Goal: Information Seeking & Learning: Check status

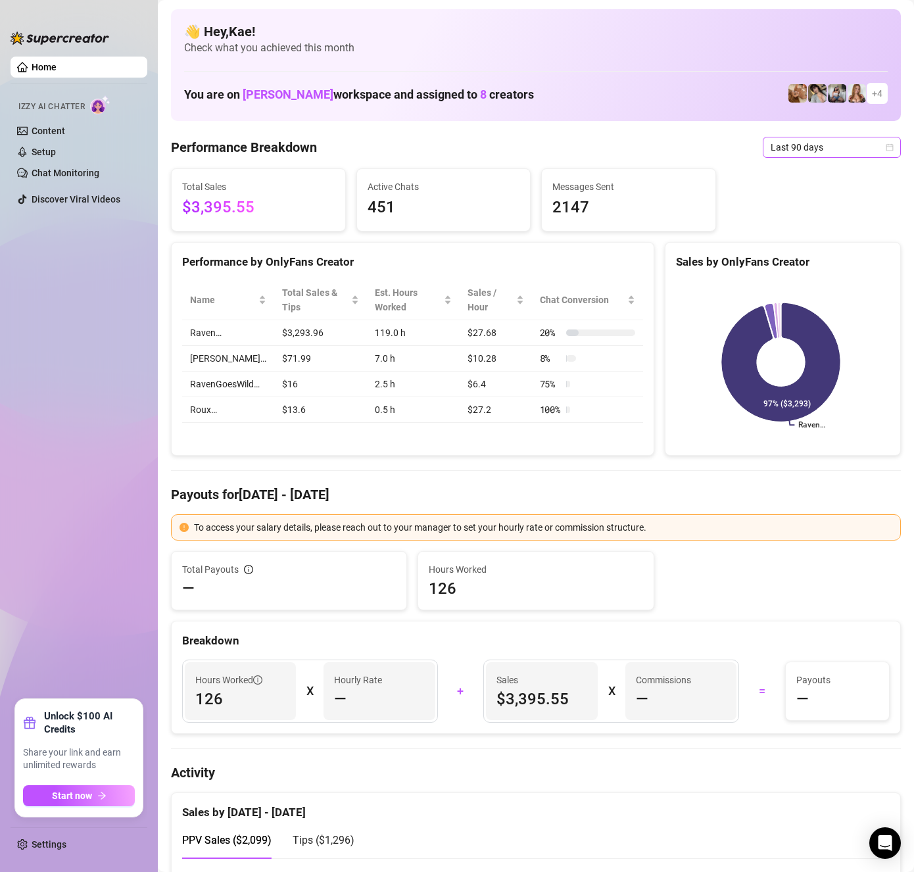
click at [818, 141] on span "Last 90 days" at bounding box center [831, 147] width 122 height 20
click at [812, 190] on div "Last 7 days" at bounding box center [820, 194] width 117 height 14
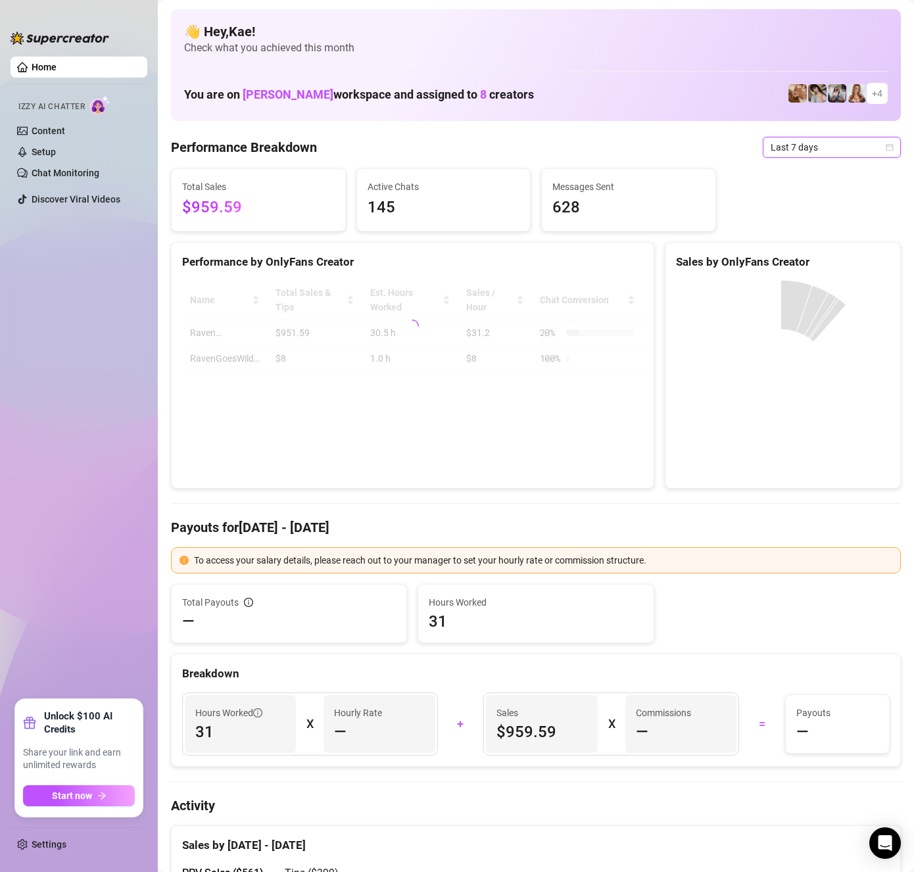
click at [804, 143] on span "Last 7 days" at bounding box center [831, 147] width 122 height 20
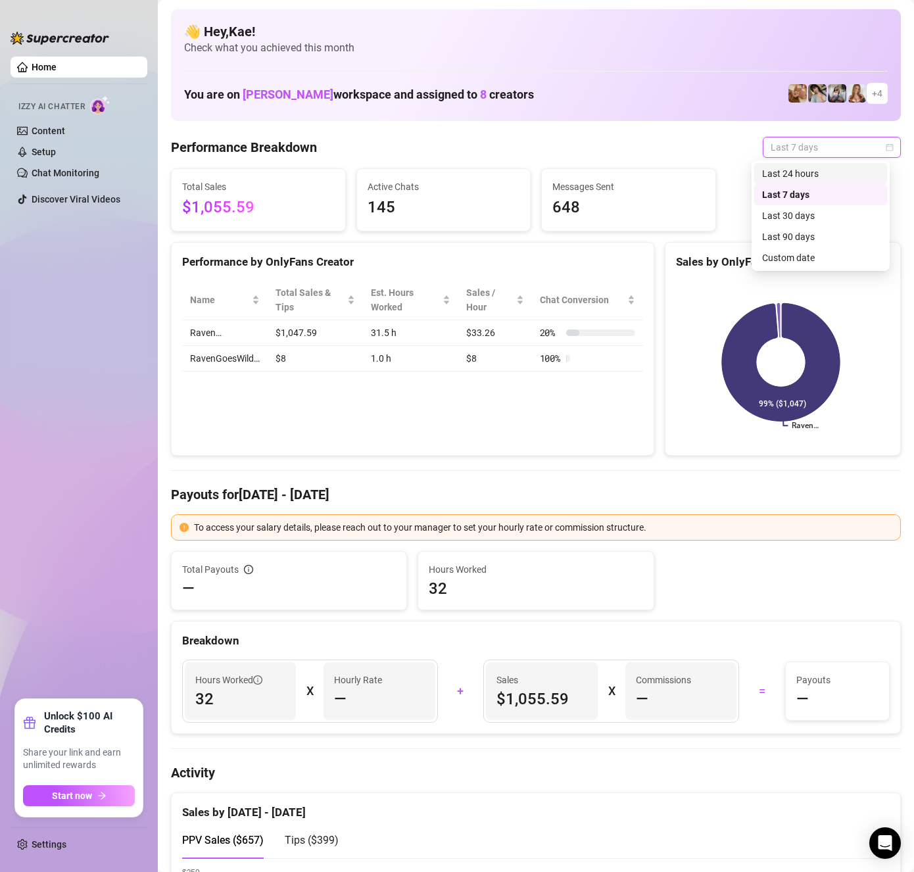
click at [806, 178] on div "Last 24 hours" at bounding box center [820, 173] width 117 height 14
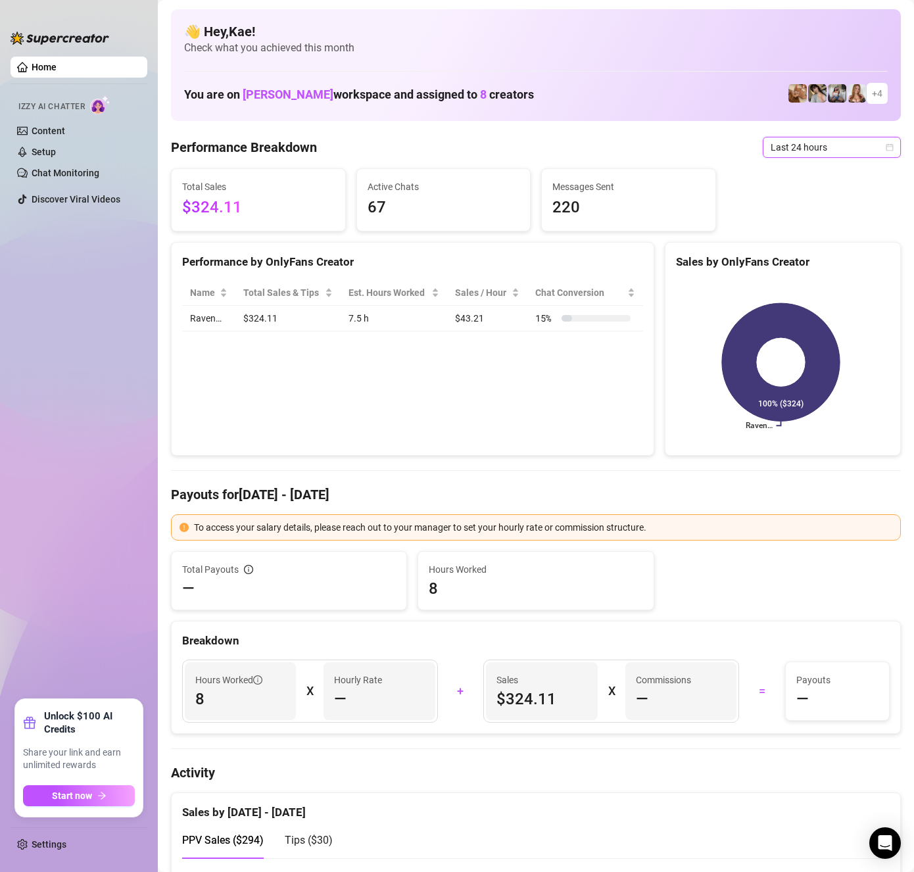
click at [822, 139] on span "Last 24 hours" at bounding box center [831, 147] width 122 height 20
click at [808, 214] on div "Last 30 days" at bounding box center [820, 215] width 117 height 14
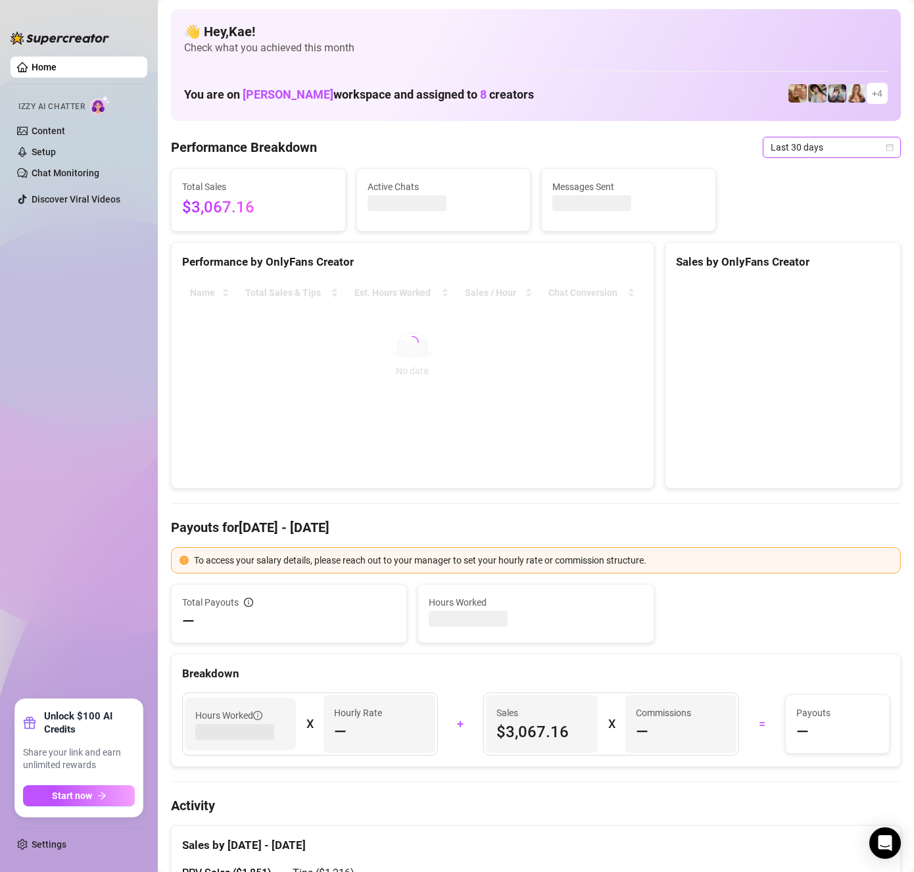
click at [841, 140] on span "Last 30 days" at bounding box center [831, 147] width 122 height 20
click at [793, 229] on div "Last 90 days" at bounding box center [820, 236] width 133 height 21
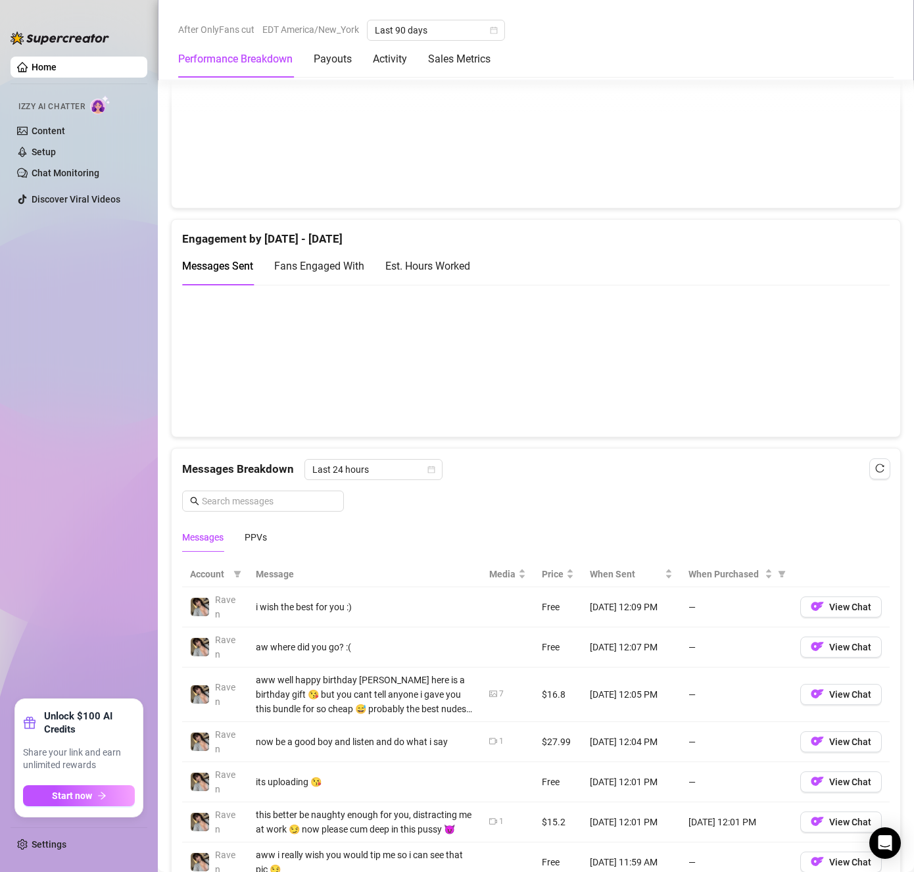
scroll to position [854, 0]
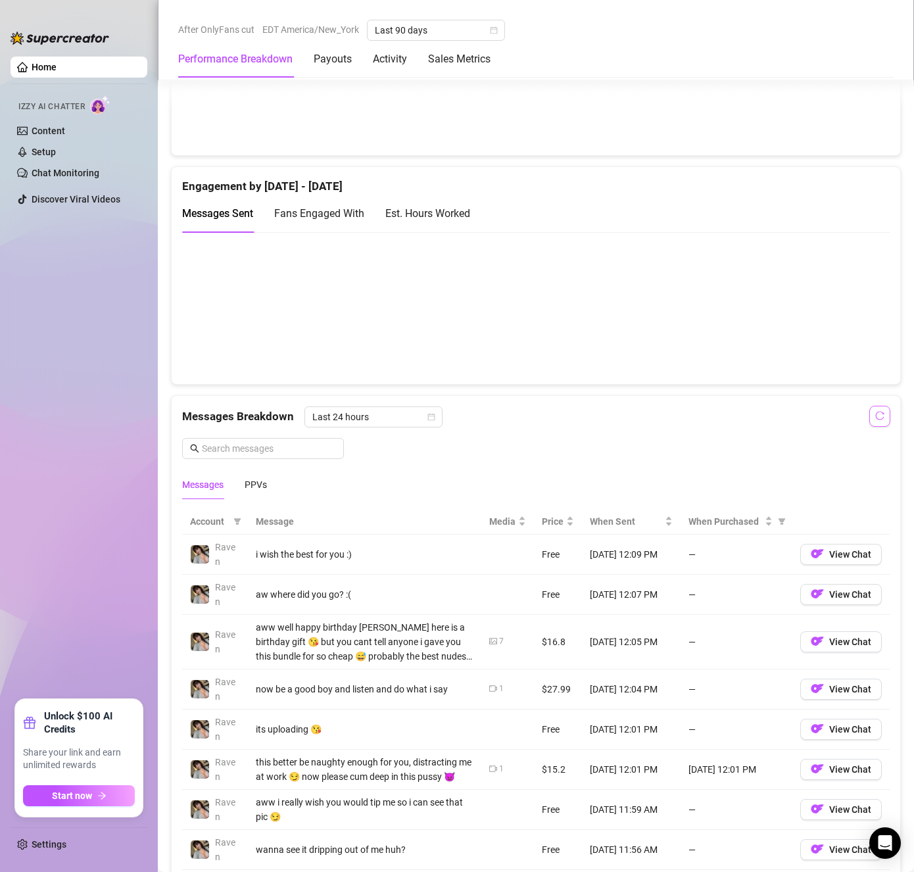
click at [873, 415] on button "button" at bounding box center [879, 416] width 21 height 21
click at [869, 417] on button "button" at bounding box center [879, 416] width 21 height 21
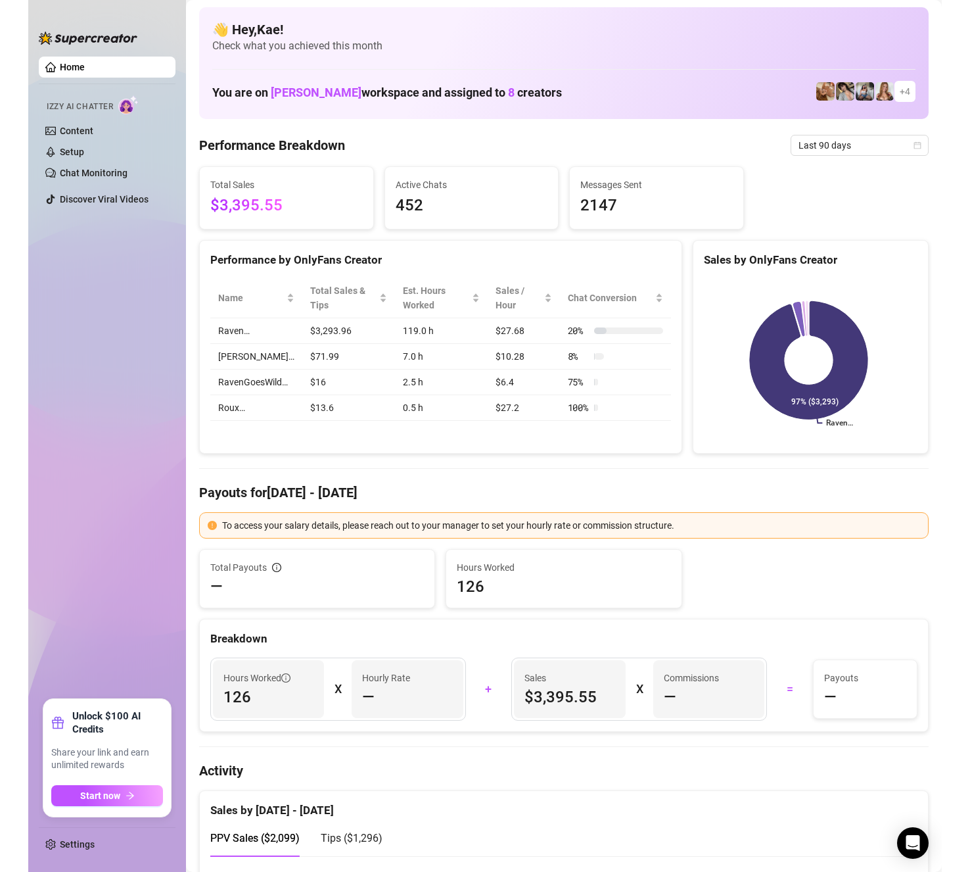
scroll to position [0, 0]
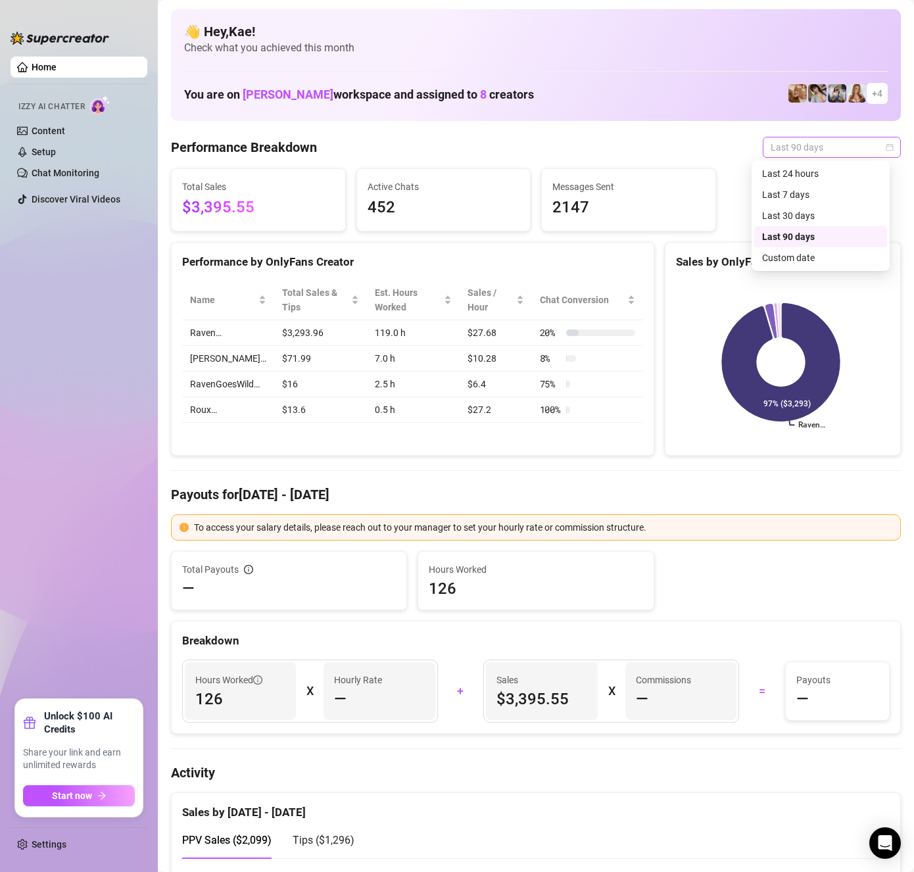
click at [786, 141] on span "Last 90 days" at bounding box center [831, 147] width 122 height 20
click at [780, 239] on div "Last 90 days" at bounding box center [820, 236] width 117 height 14
click at [799, 143] on span "Last 90 days" at bounding box center [831, 147] width 122 height 20
click at [791, 212] on div "Last 30 days" at bounding box center [820, 215] width 117 height 14
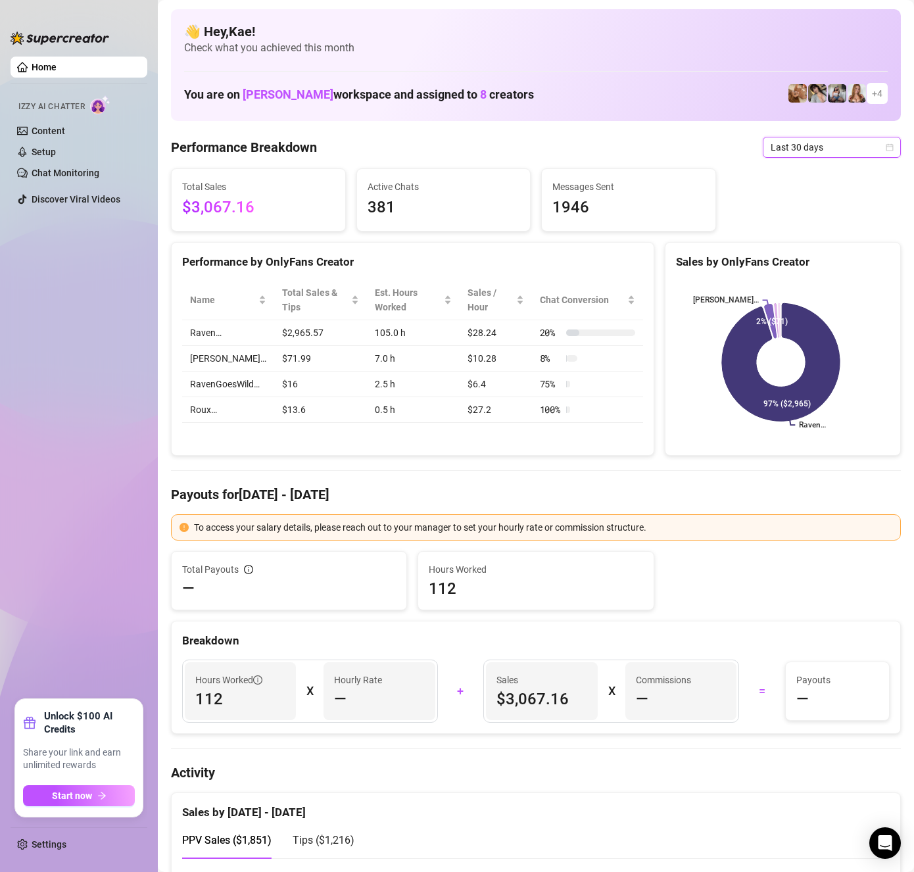
click at [802, 147] on span "Last 30 days" at bounding box center [831, 147] width 122 height 20
click at [799, 173] on div "Last 24 hours" at bounding box center [820, 173] width 117 height 14
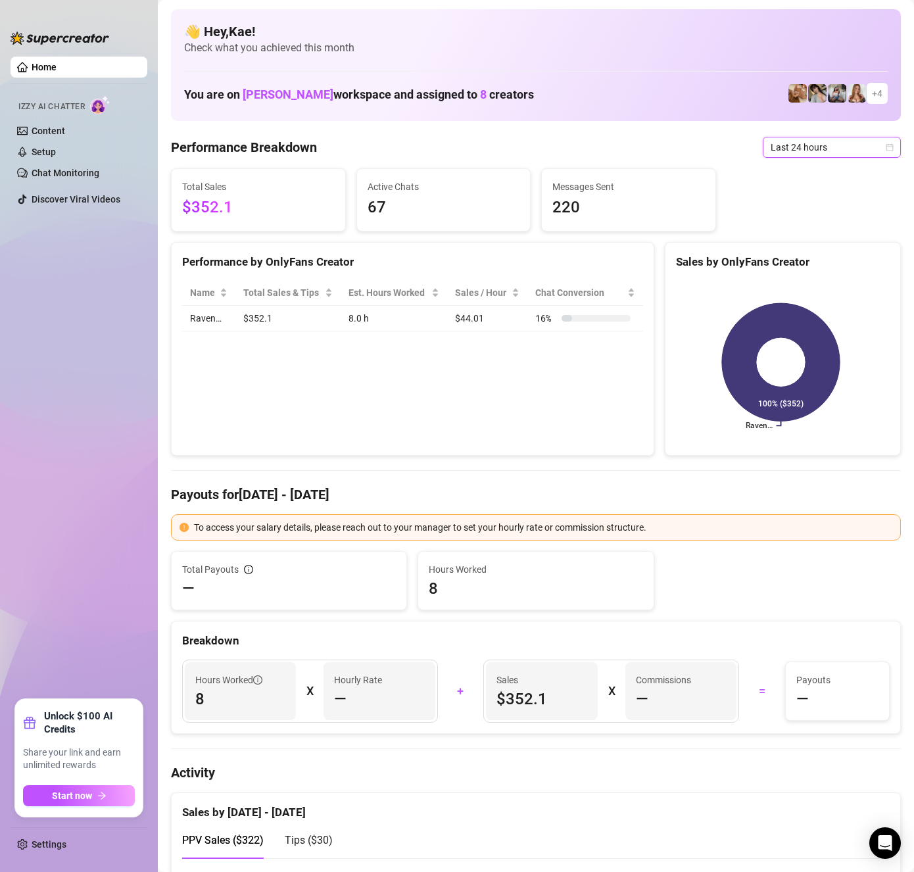
click at [808, 154] on span "Last 24 hours" at bounding box center [831, 147] width 122 height 20
click at [802, 195] on div "Last 7 days" at bounding box center [820, 194] width 117 height 14
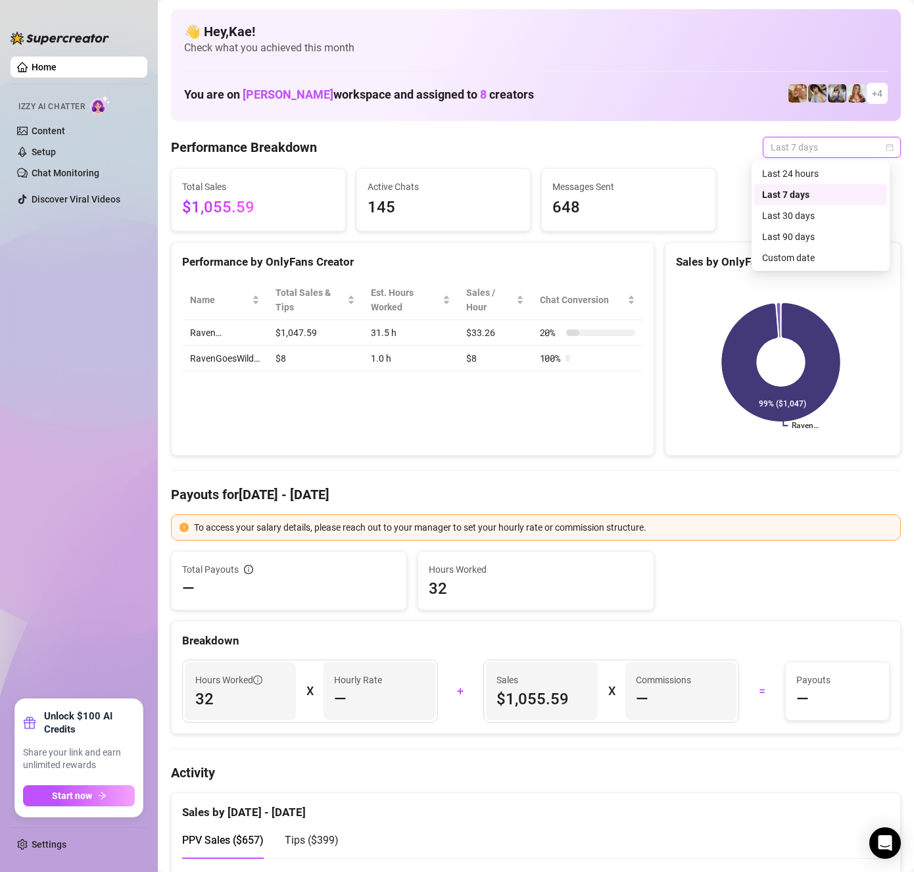
click at [813, 146] on span "Last 7 days" at bounding box center [831, 147] width 122 height 20
click at [809, 177] on div "Last 24 hours" at bounding box center [820, 173] width 117 height 14
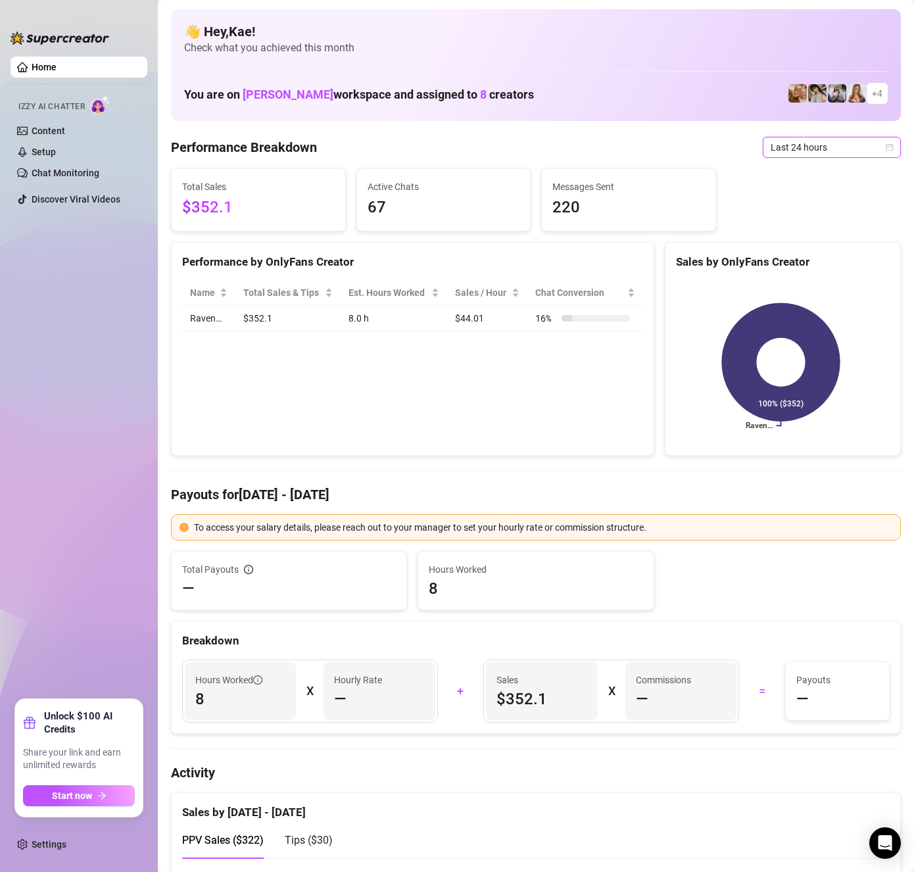
click at [790, 142] on span "Last 24 hours" at bounding box center [831, 147] width 122 height 20
click at [792, 193] on div "Last 7 days" at bounding box center [820, 194] width 117 height 14
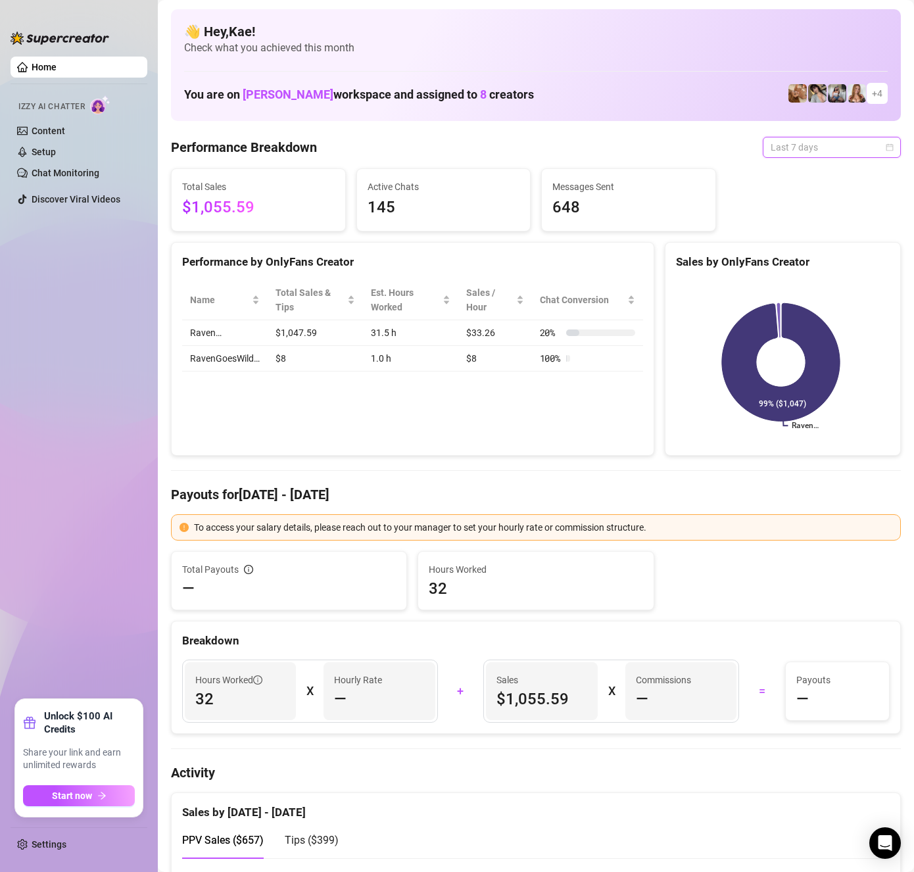
click at [799, 150] on span "Last 7 days" at bounding box center [831, 147] width 122 height 20
click at [792, 210] on div "Last 30 days" at bounding box center [820, 215] width 117 height 14
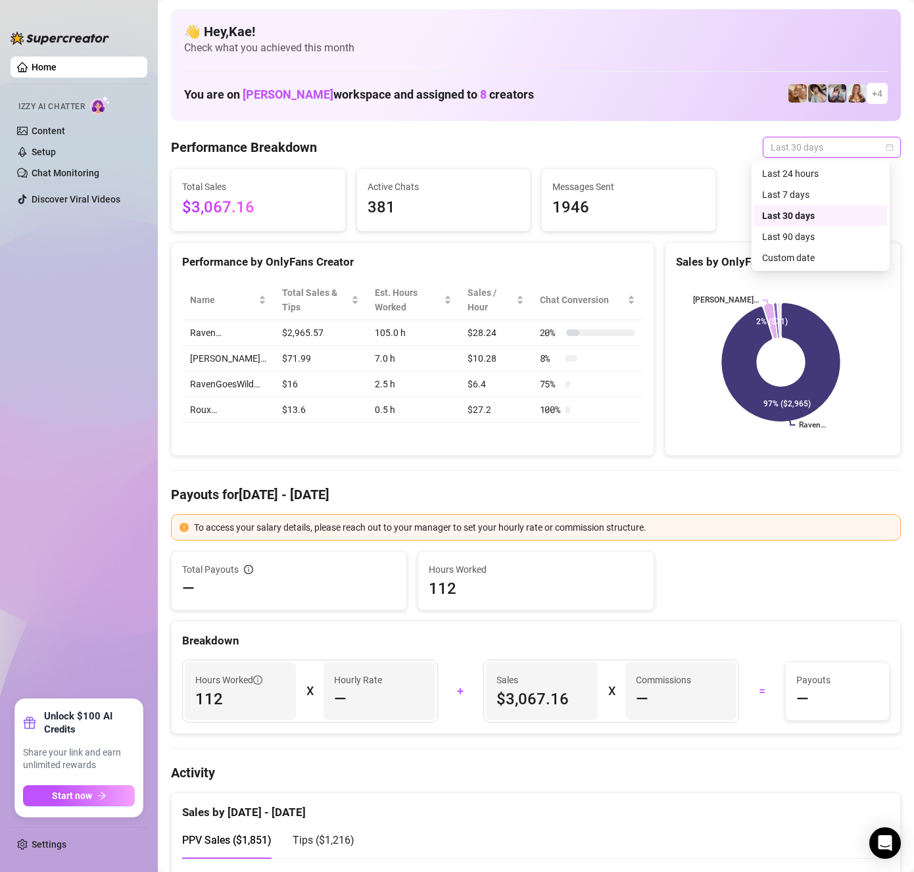
click at [797, 153] on span "Last 30 days" at bounding box center [831, 147] width 122 height 20
click at [812, 229] on div "Last 90 days" at bounding box center [820, 236] width 133 height 21
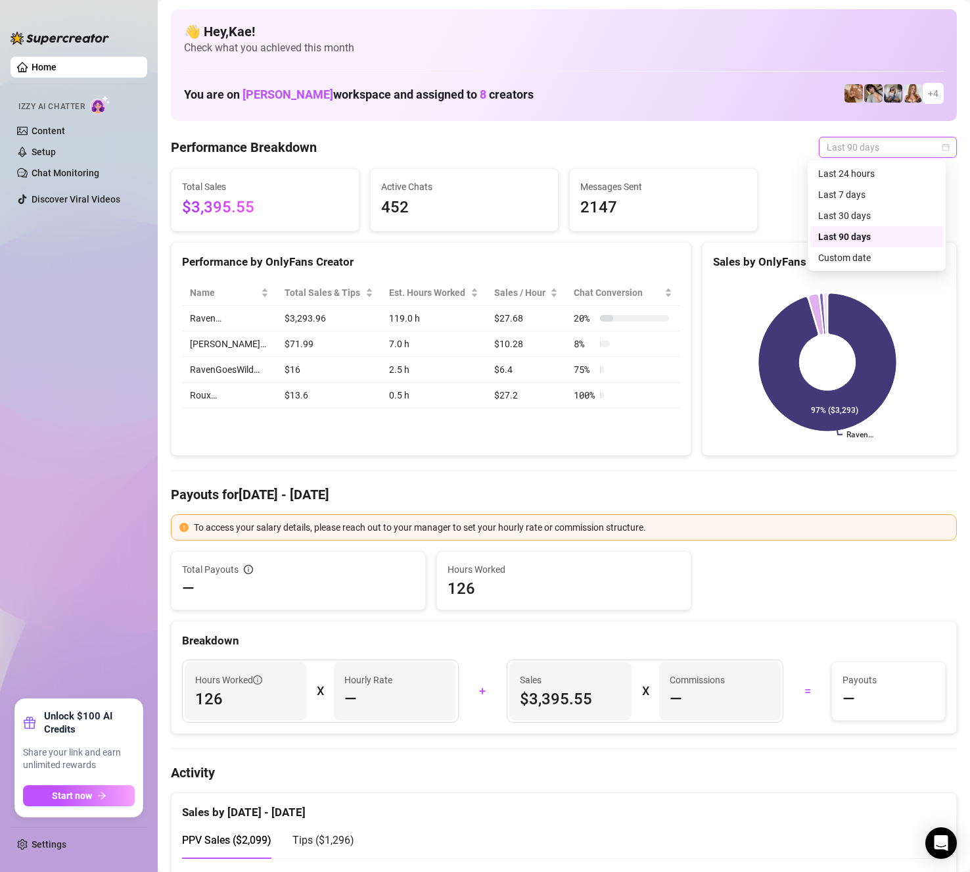
click at [852, 145] on span "Last 90 days" at bounding box center [888, 147] width 122 height 20
click at [855, 173] on div "Last 24 hours" at bounding box center [876, 173] width 117 height 14
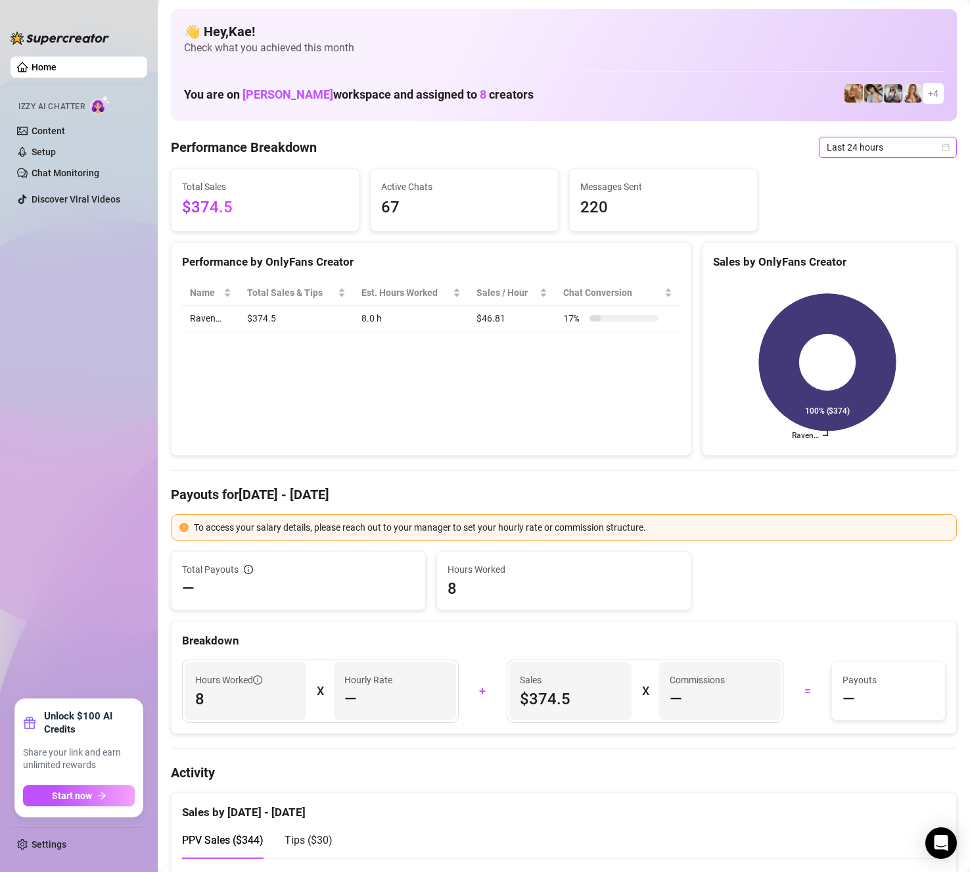
click at [867, 149] on span "Last 24 hours" at bounding box center [888, 147] width 122 height 20
click at [861, 198] on div "Last 7 days" at bounding box center [876, 194] width 117 height 14
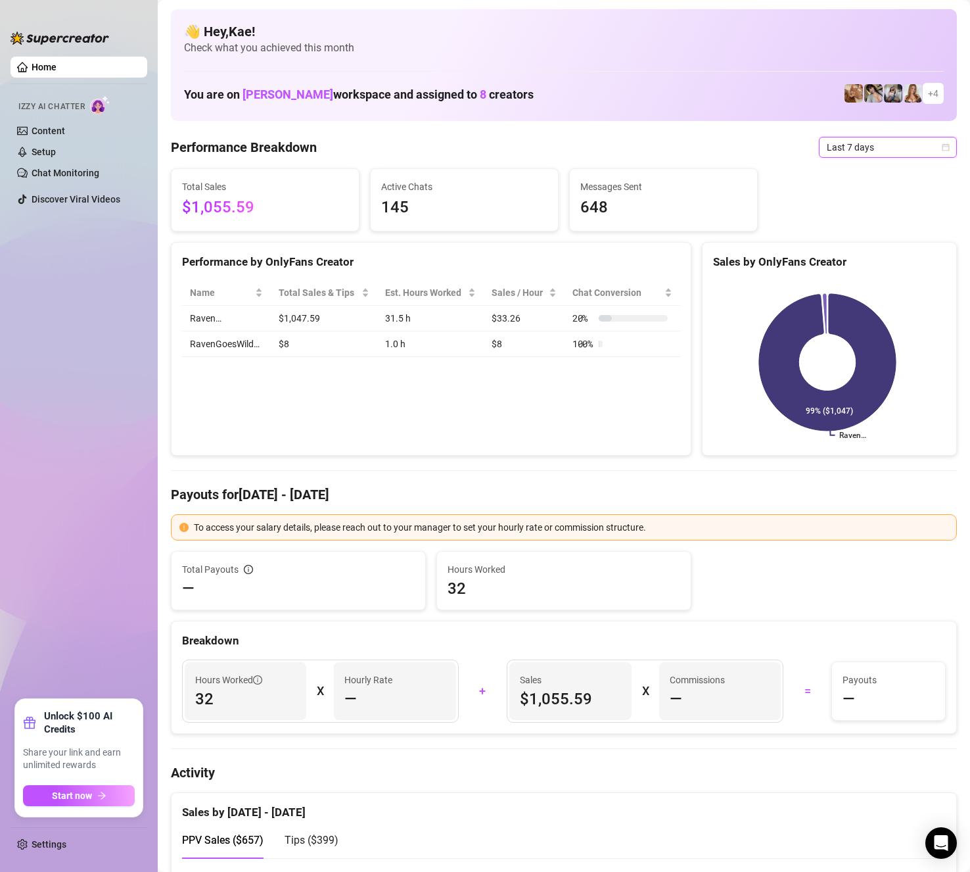
click at [864, 156] on span "Last 7 days" at bounding box center [888, 147] width 122 height 20
click at [832, 147] on span "Last 7 days" at bounding box center [888, 147] width 122 height 20
click at [830, 219] on div "Last 30 days" at bounding box center [876, 215] width 117 height 14
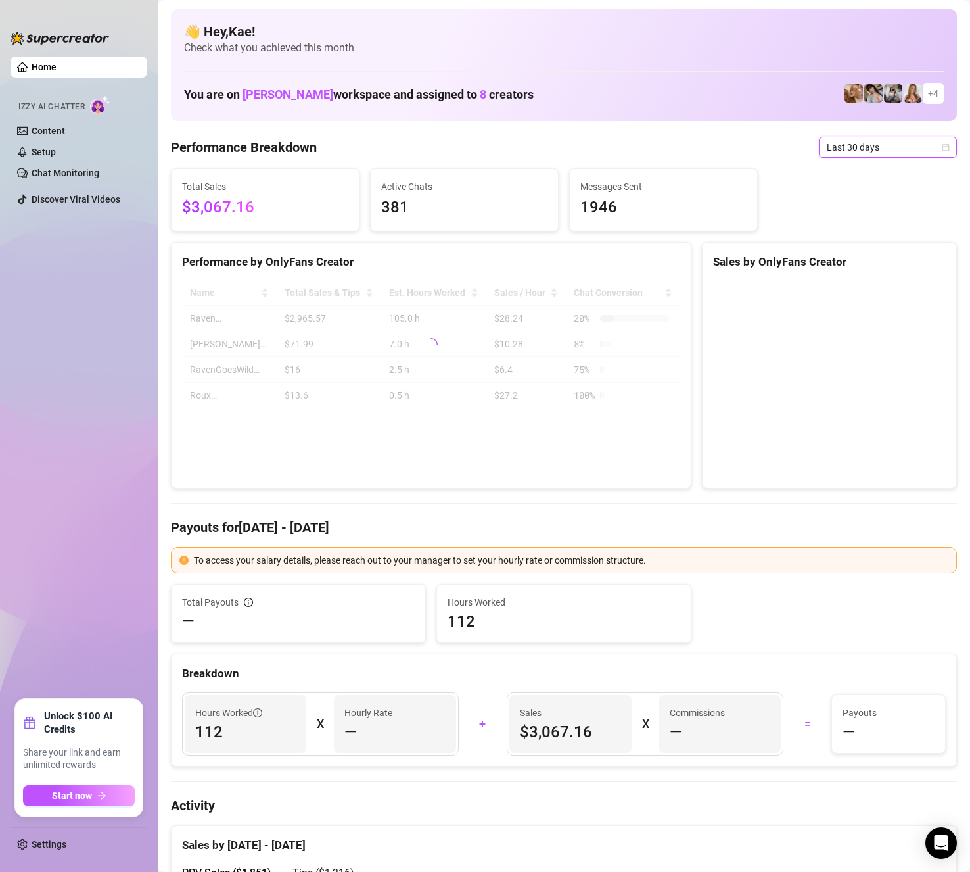
click at [843, 150] on span "Last 30 days" at bounding box center [888, 147] width 122 height 20
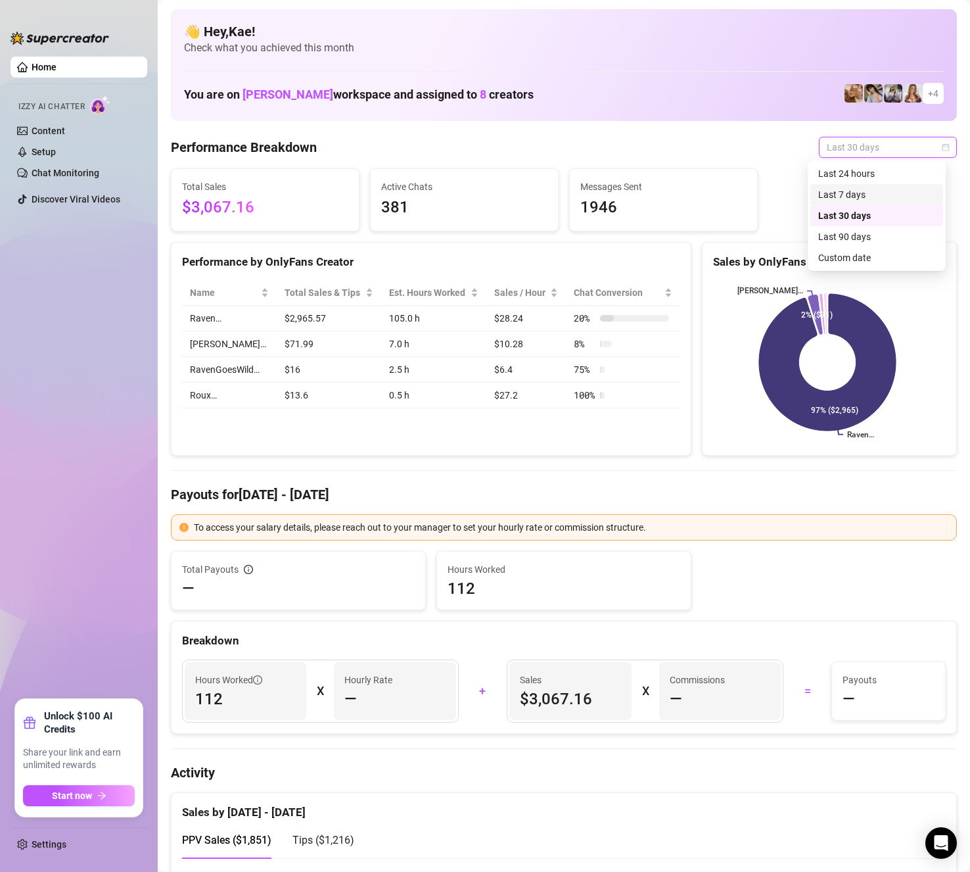
click at [842, 197] on div "Last 7 days" at bounding box center [876, 194] width 117 height 14
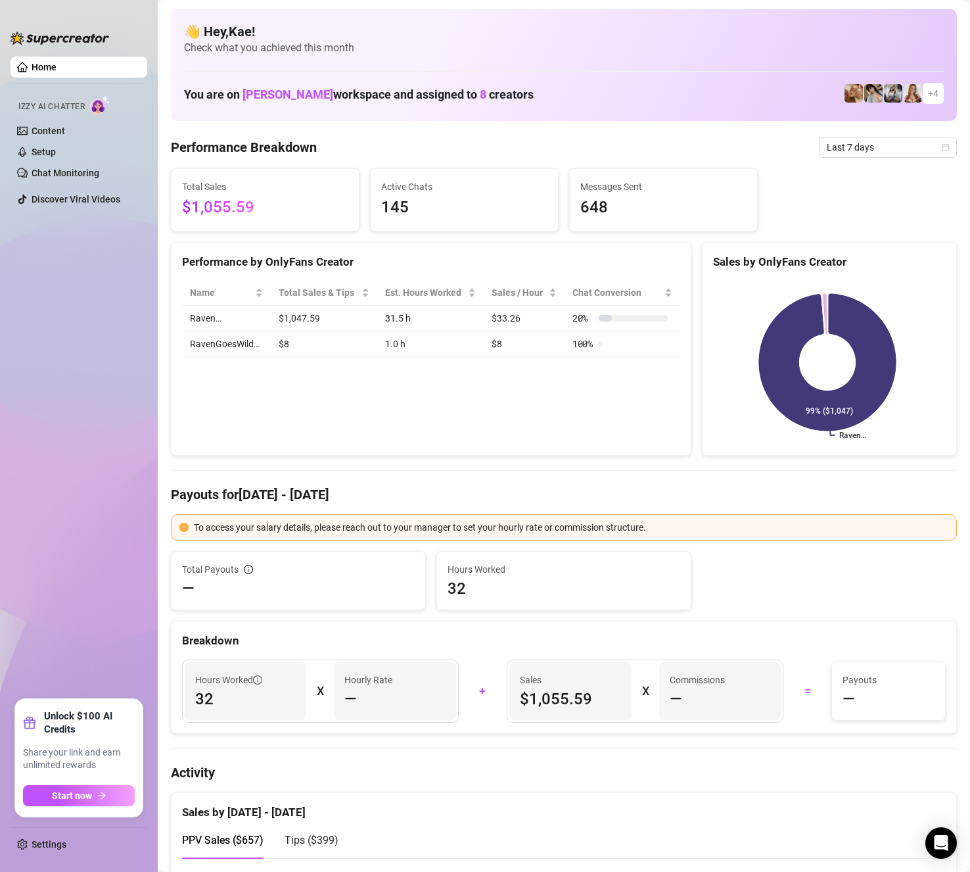
click at [728, 142] on div "Performance Breakdown Last 7 days" at bounding box center [564, 147] width 786 height 21
drag, startPoint x: 877, startPoint y: 145, endPoint x: 881, endPoint y: 151, distance: 6.8
click at [881, 151] on span "Last 7 days" at bounding box center [888, 147] width 122 height 20
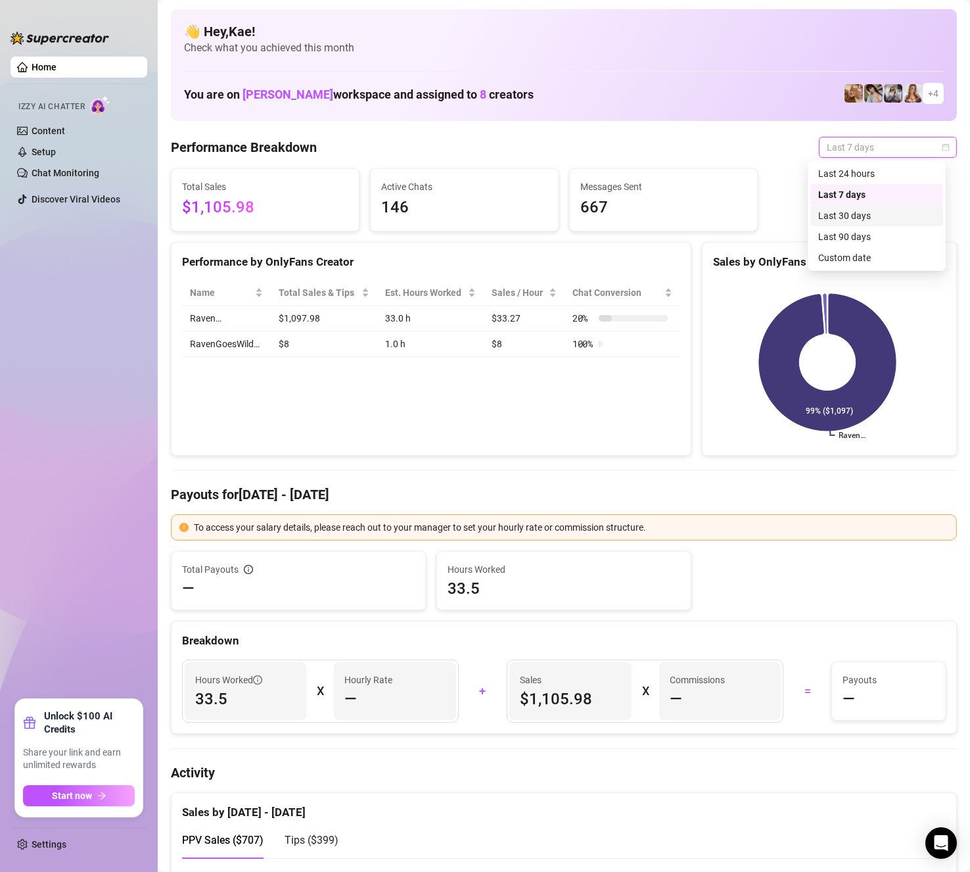
click at [871, 205] on div "Last 30 days" at bounding box center [876, 215] width 133 height 21
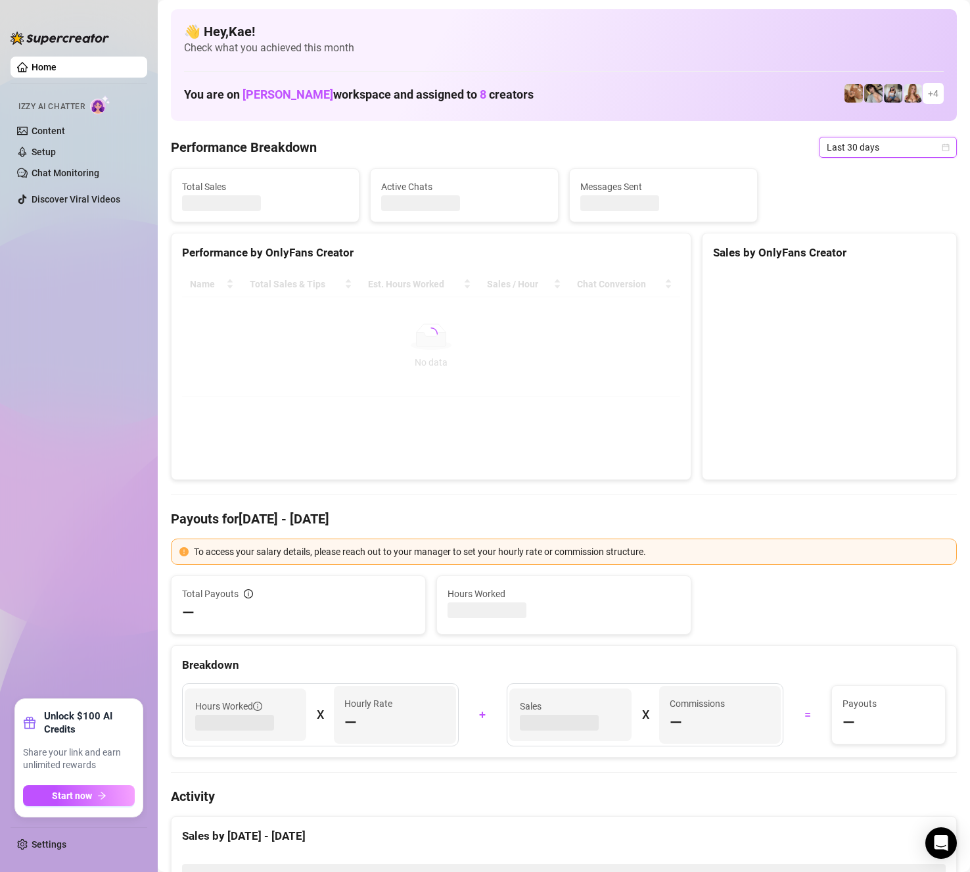
click at [883, 148] on span "Last 30 days" at bounding box center [888, 147] width 122 height 20
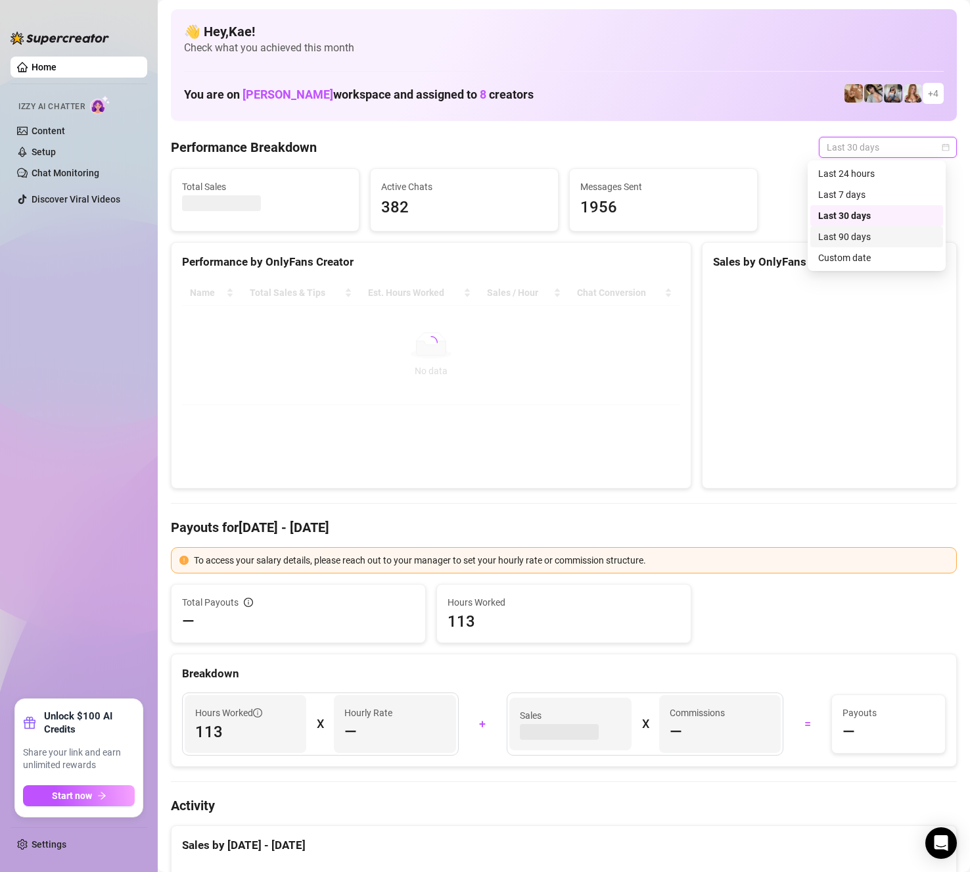
drag, startPoint x: 857, startPoint y: 233, endPoint x: 862, endPoint y: 223, distance: 10.6
click at [857, 233] on div "Last 90 days" at bounding box center [876, 236] width 117 height 14
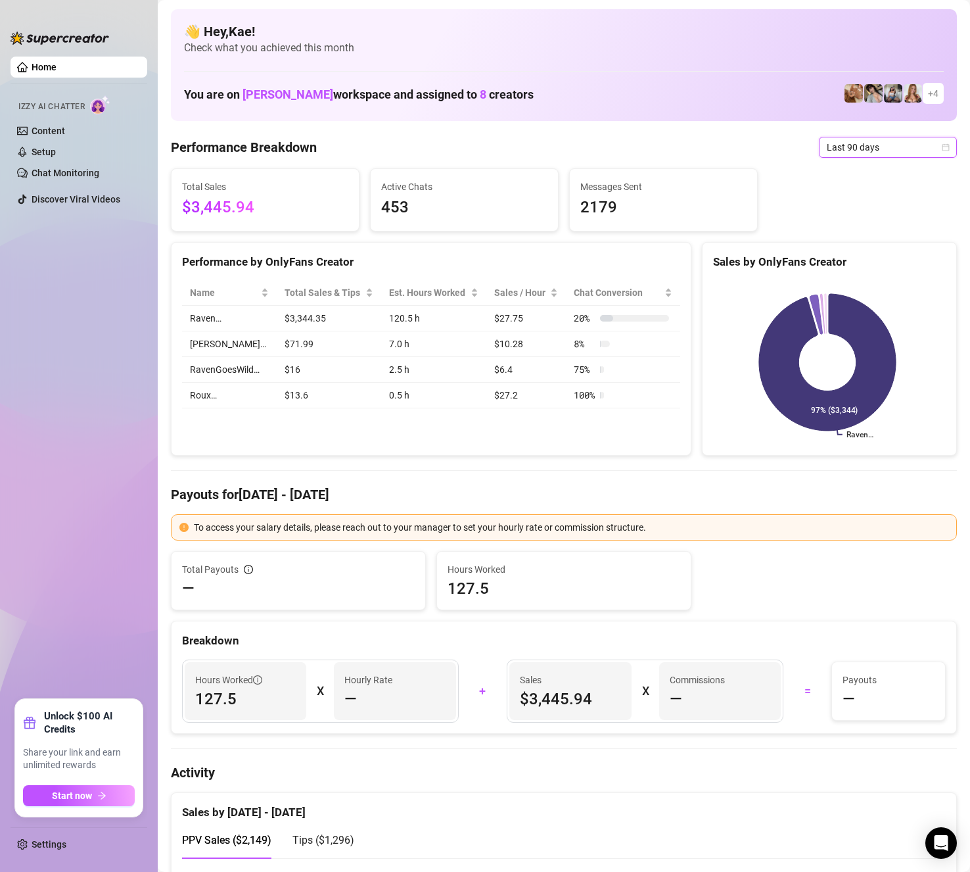
click at [833, 154] on span "Last 90 days" at bounding box center [888, 147] width 122 height 20
click at [838, 208] on div "Last 30 days" at bounding box center [876, 215] width 117 height 14
click at [845, 149] on span "Last 30 days" at bounding box center [888, 147] width 122 height 20
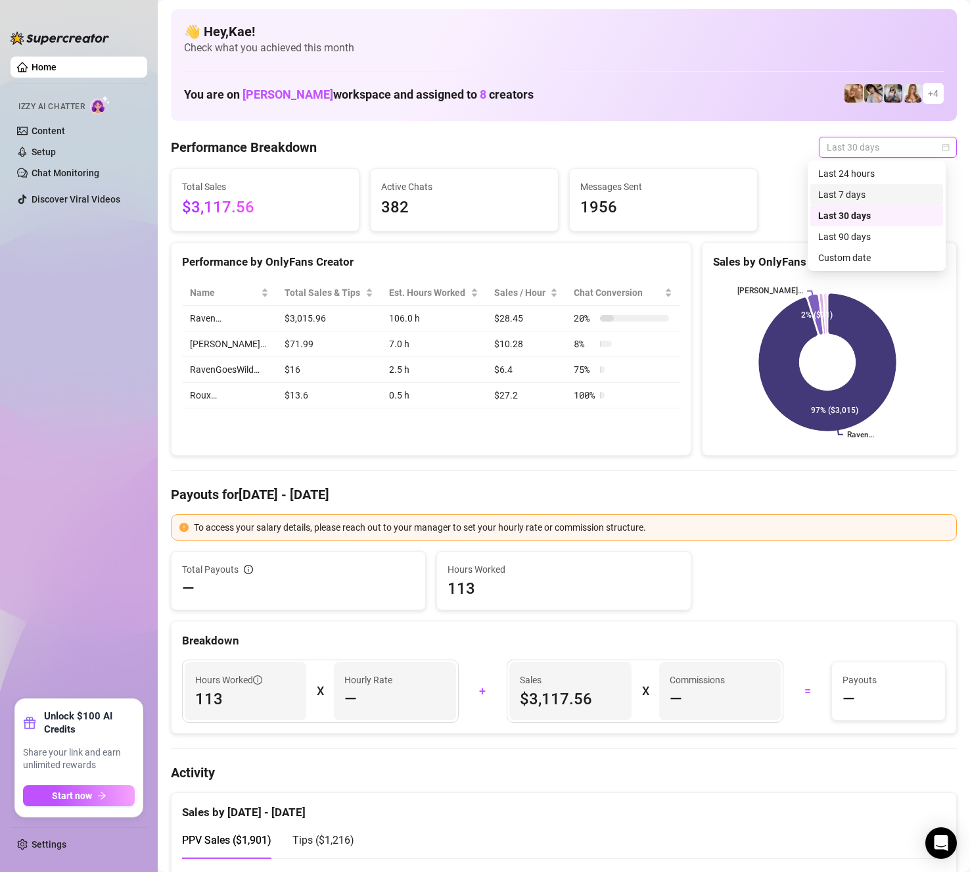
click at [863, 193] on div "Last 7 days" at bounding box center [876, 194] width 117 height 14
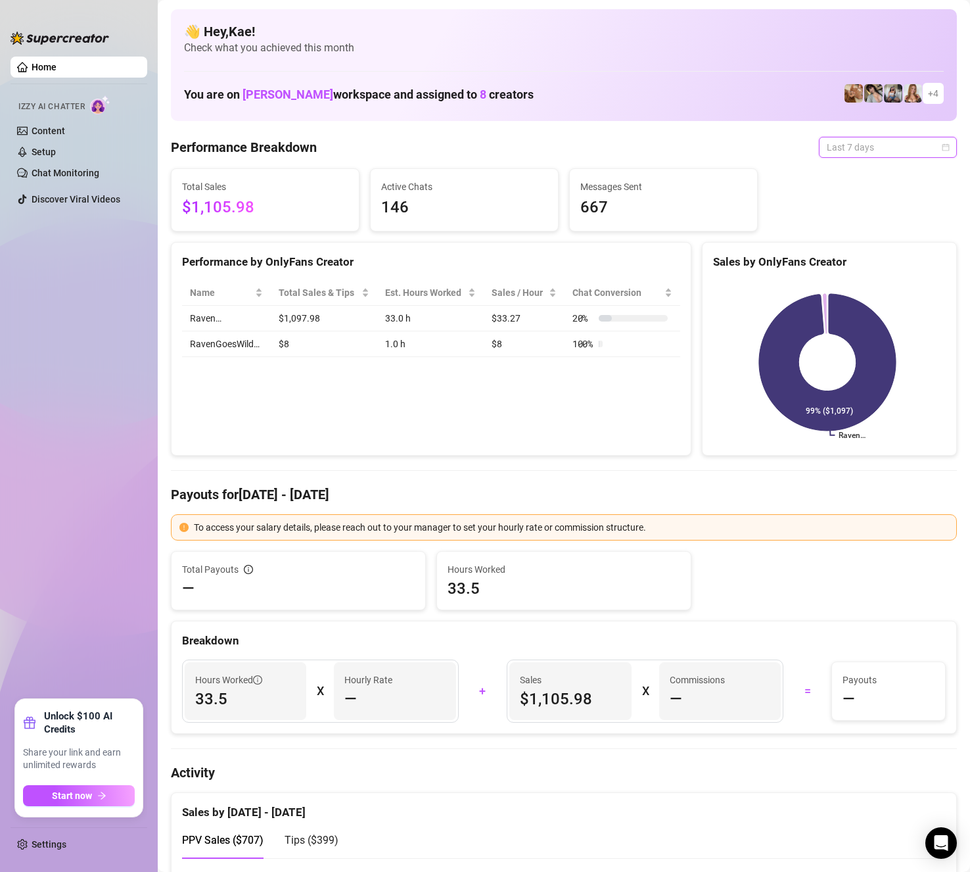
click at [864, 137] on span "Last 7 days" at bounding box center [888, 147] width 122 height 20
click at [873, 174] on div "Last 24 hours" at bounding box center [876, 173] width 117 height 14
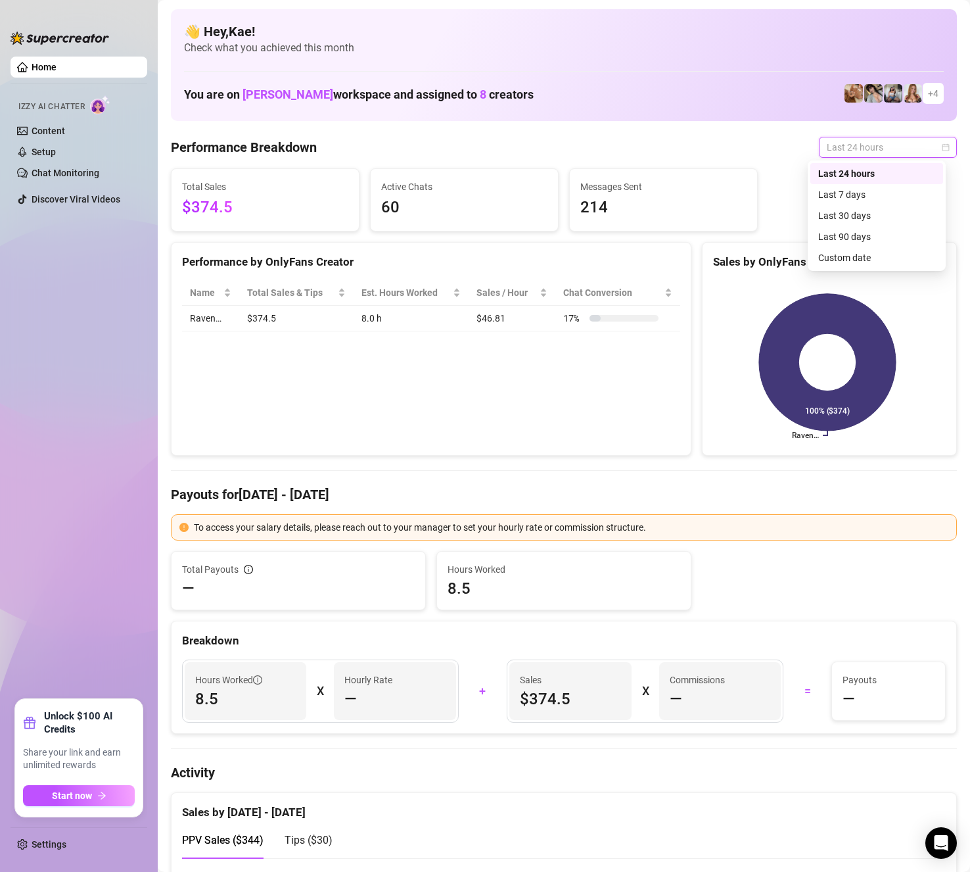
click at [859, 145] on span "Last 24 hours" at bounding box center [888, 147] width 122 height 20
click at [862, 196] on div "Last 7 days" at bounding box center [876, 194] width 117 height 14
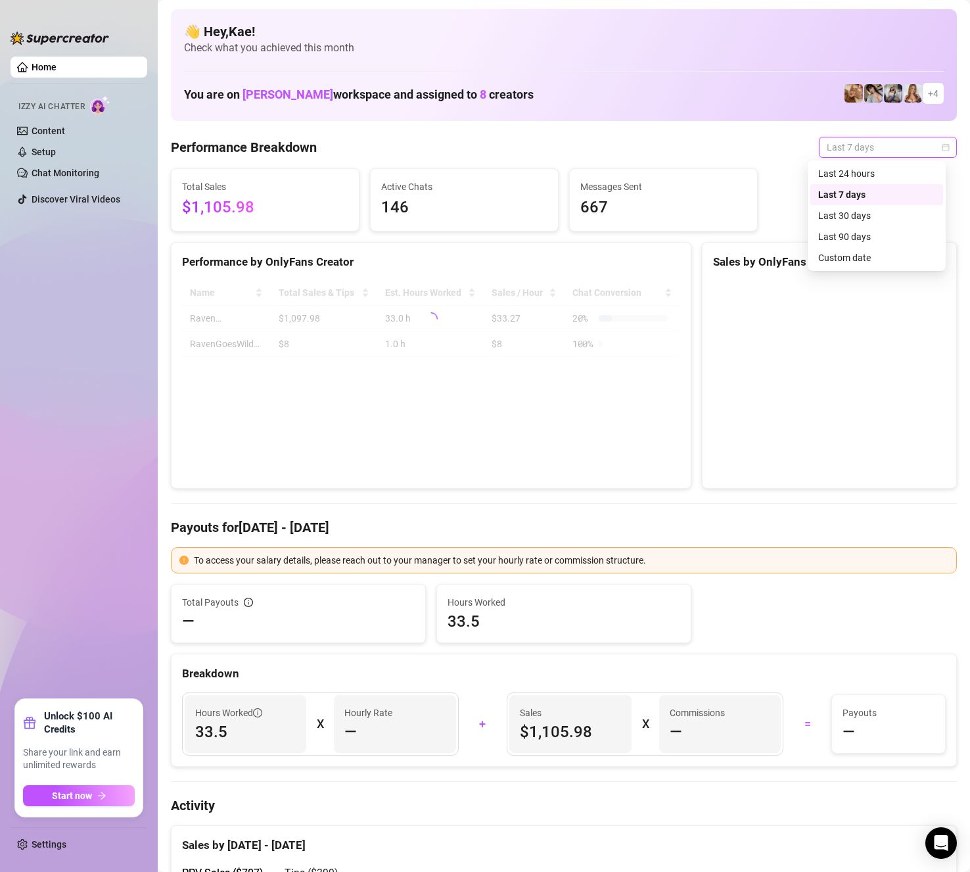
click at [868, 150] on span "Last 7 days" at bounding box center [888, 147] width 122 height 20
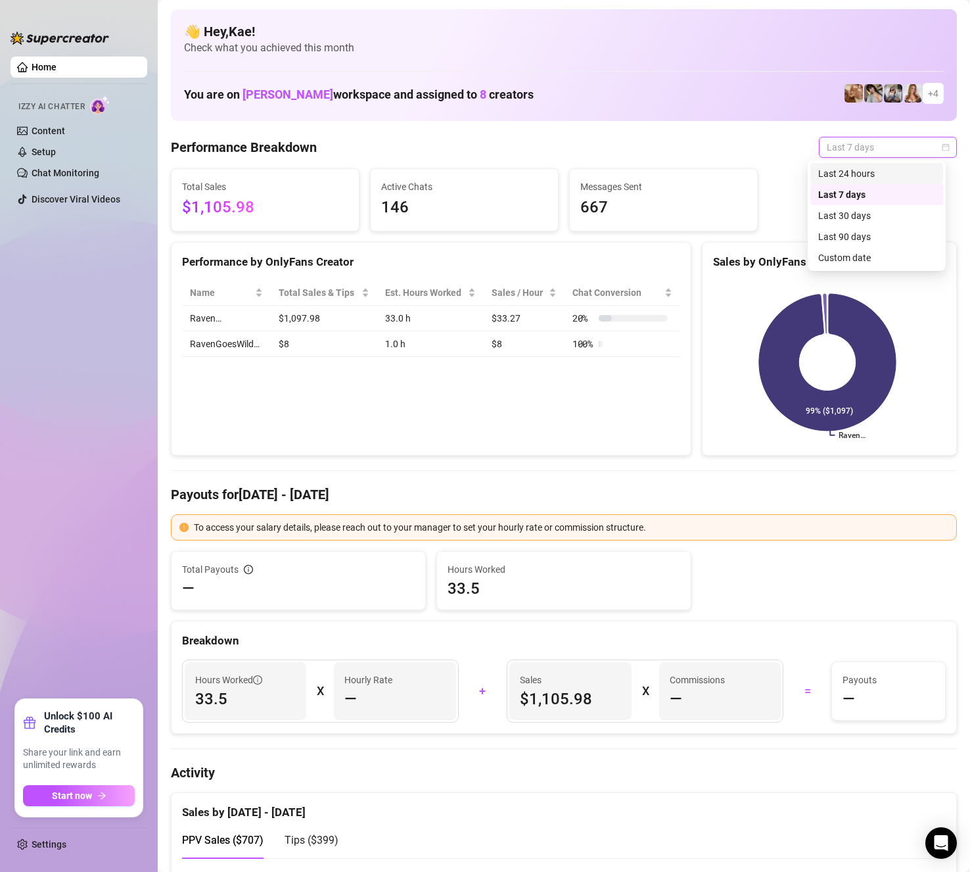
click at [869, 172] on div "Last 24 hours" at bounding box center [876, 173] width 117 height 14
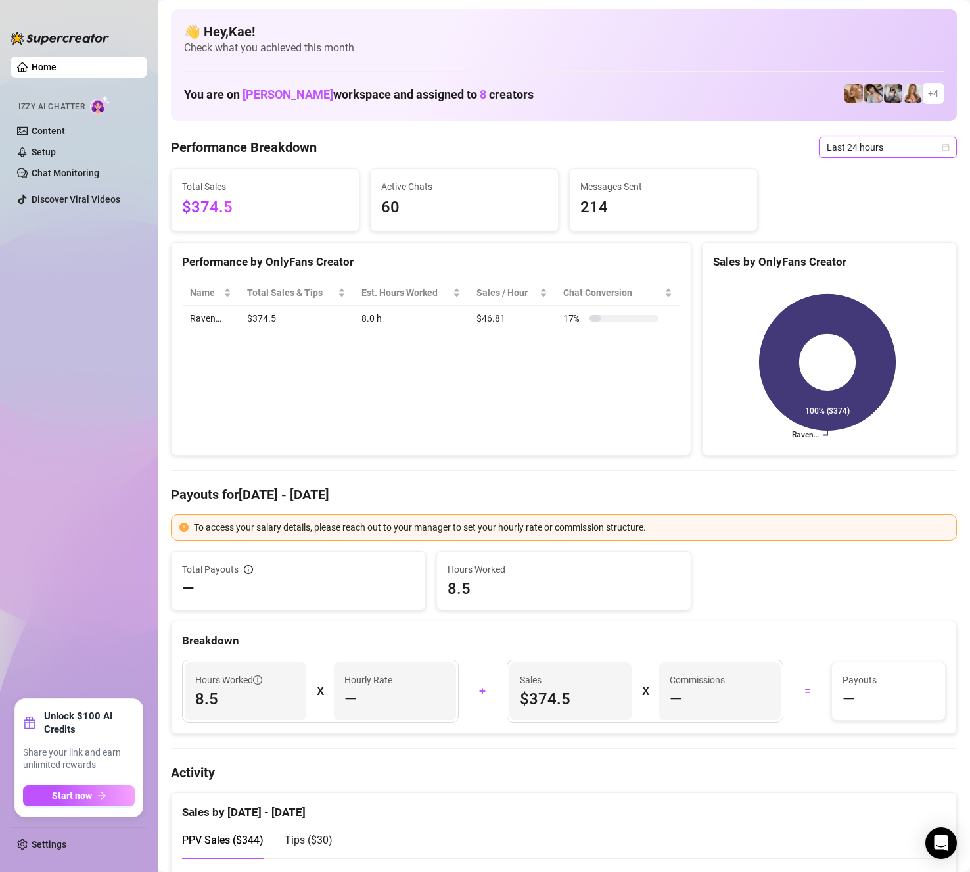
click at [827, 139] on span "Last 24 hours" at bounding box center [888, 147] width 122 height 20
click at [839, 184] on div "Last 7 days" at bounding box center [876, 194] width 133 height 21
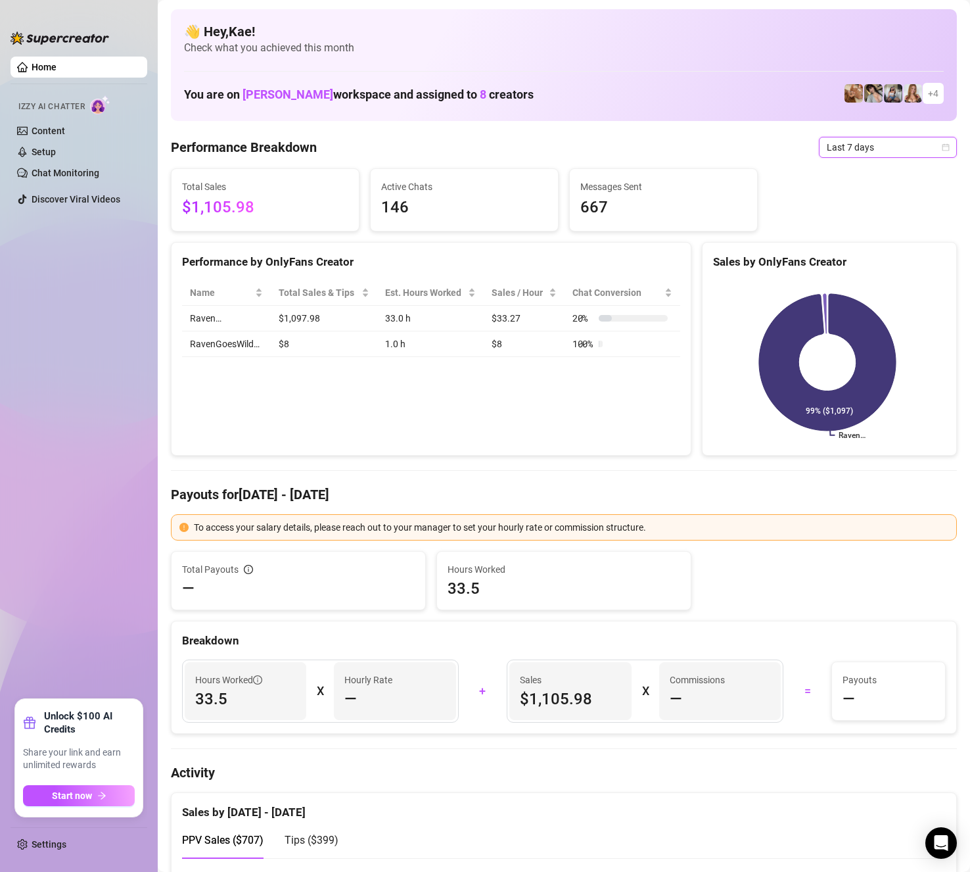
click at [841, 141] on span "Last 7 days" at bounding box center [888, 147] width 122 height 20
click at [852, 231] on div "Last 90 days" at bounding box center [876, 236] width 117 height 14
click at [920, 145] on span "Last 90 days" at bounding box center [888, 147] width 122 height 20
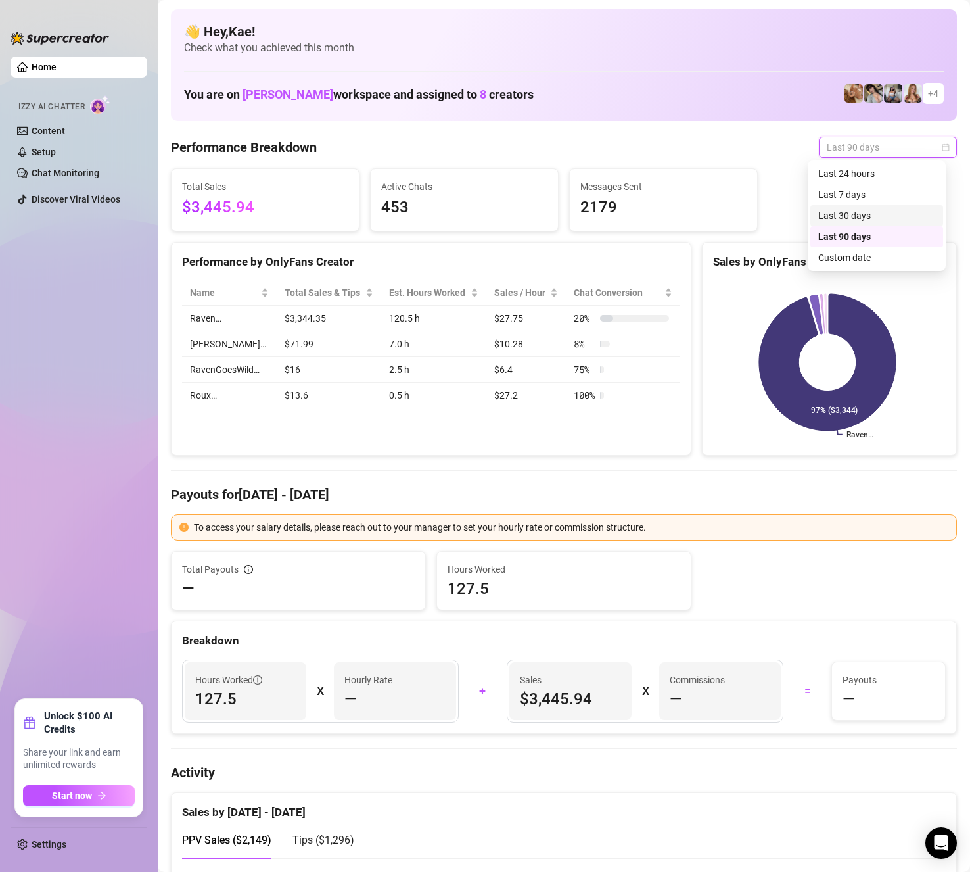
click at [881, 213] on div "Last 30 days" at bounding box center [876, 215] width 117 height 14
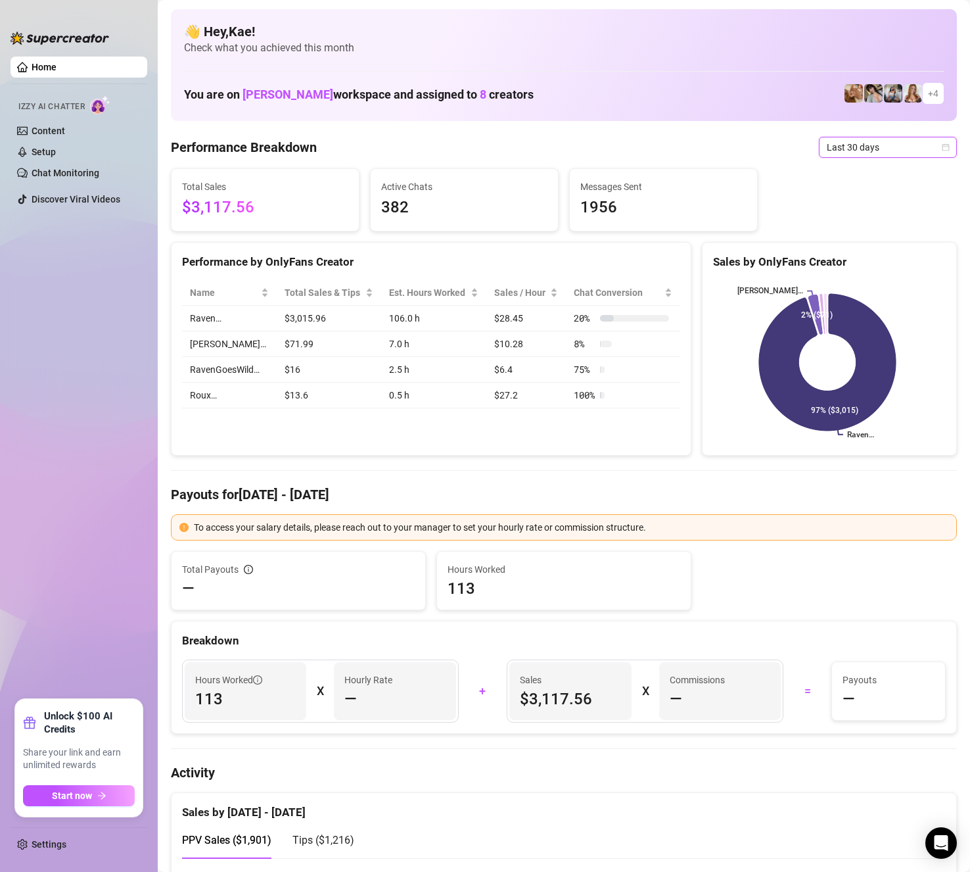
click at [854, 147] on span "Last 30 days" at bounding box center [888, 147] width 122 height 20
click at [856, 237] on div "Last 90 days" at bounding box center [876, 236] width 117 height 14
click at [881, 151] on span "Last 90 days" at bounding box center [888, 147] width 122 height 20
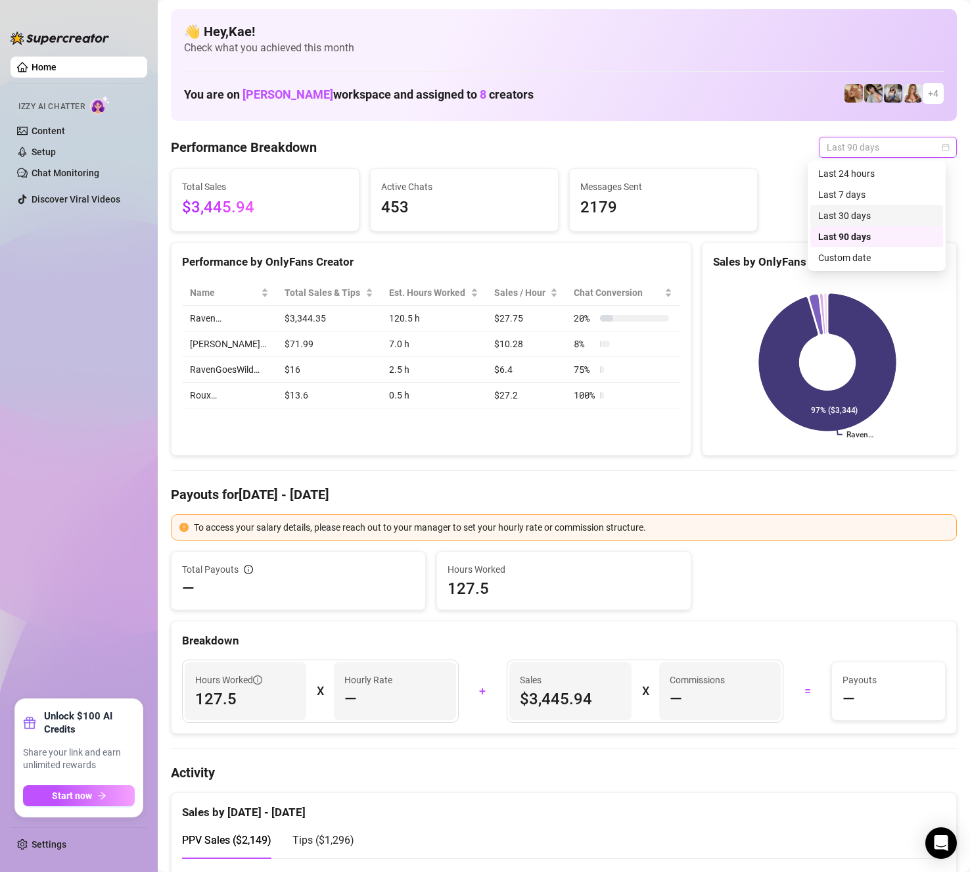
click at [843, 218] on div "Last 30 days" at bounding box center [876, 215] width 117 height 14
